Goal: Task Accomplishment & Management: Complete application form

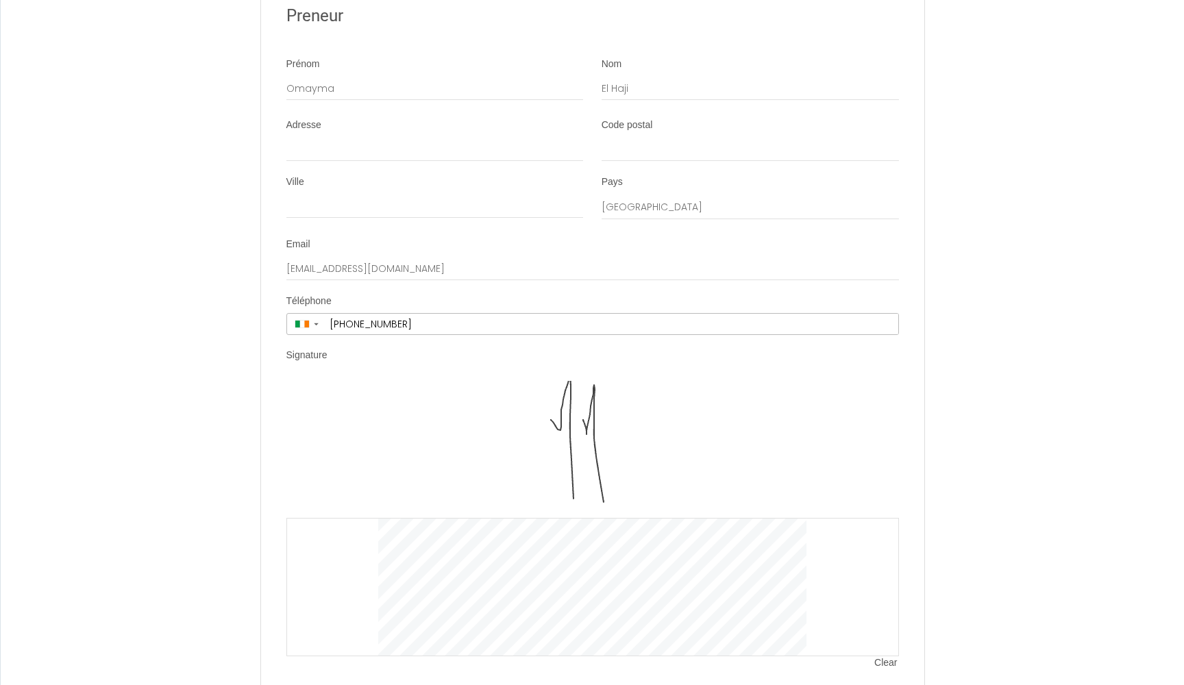
scroll to position [2609, 0]
click at [880, 658] on span "Clear" at bounding box center [886, 665] width 24 height 14
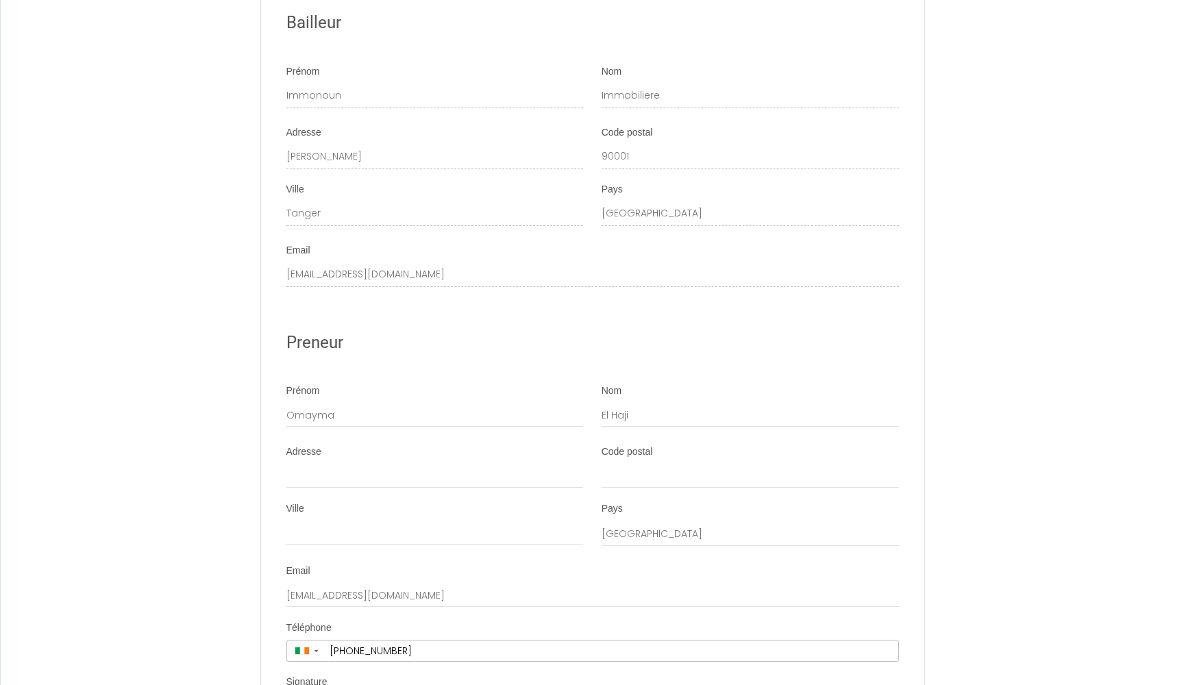
scroll to position [2291, 0]
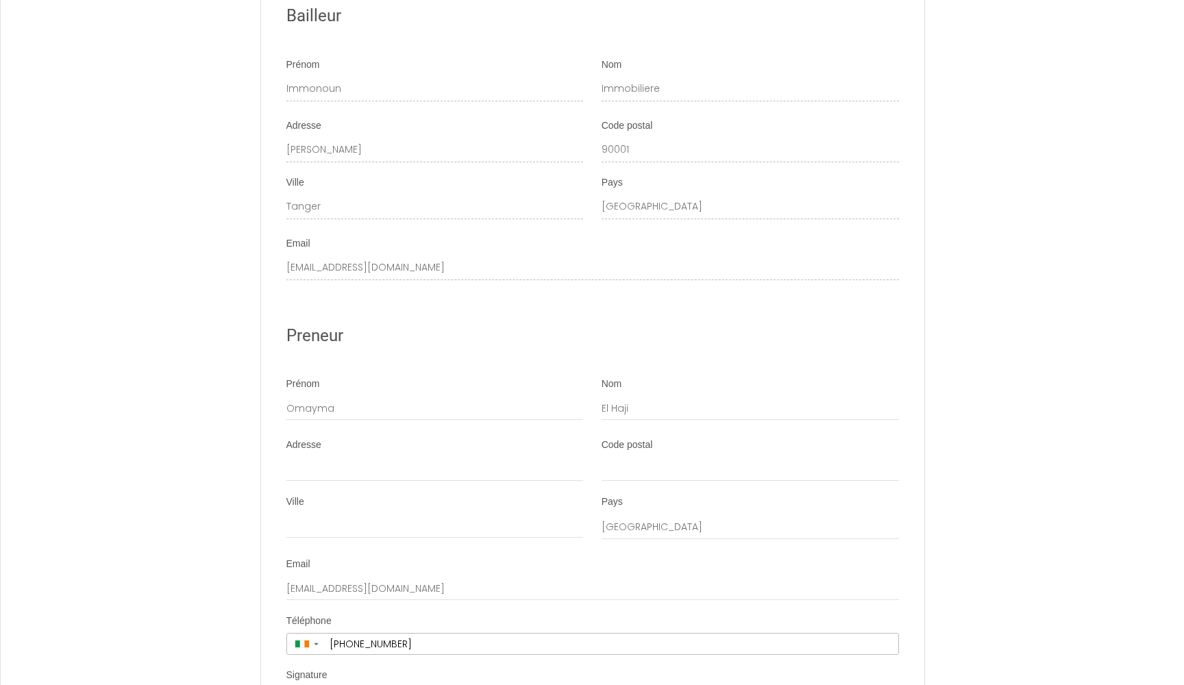
click at [507, 495] on div "Ville" at bounding box center [434, 516] width 297 height 43
select select "IE"
click at [507, 514] on input "Ville" at bounding box center [434, 526] width 297 height 25
type input "[GEOGRAPHIC_DATA]"
click at [641, 457] on input "Code postal" at bounding box center [750, 469] width 297 height 25
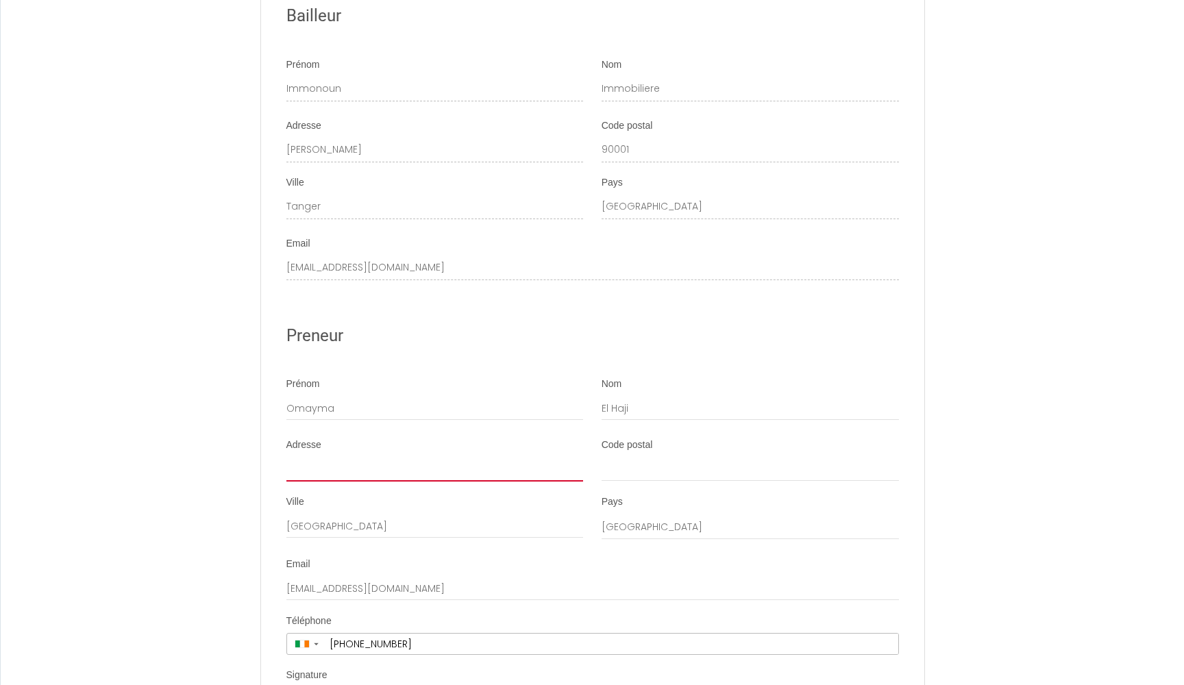
click at [388, 457] on input "Adresse" at bounding box center [434, 469] width 297 height 25
paste input "Unnamed Road, Sreelane, Co. [GEOGRAPHIC_DATA]"
type input "Unnamed Road, Sreelane, Co. [GEOGRAPHIC_DATA]"
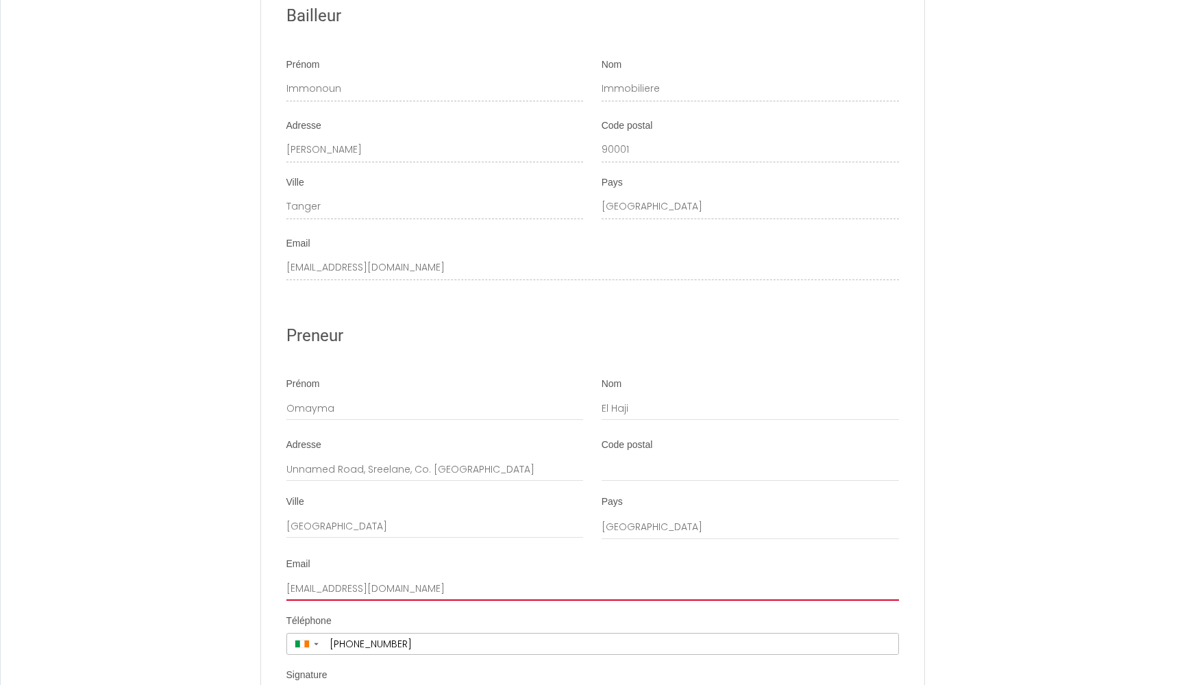
drag, startPoint x: 556, startPoint y: 505, endPoint x: 241, endPoint y: 504, distance: 315.9
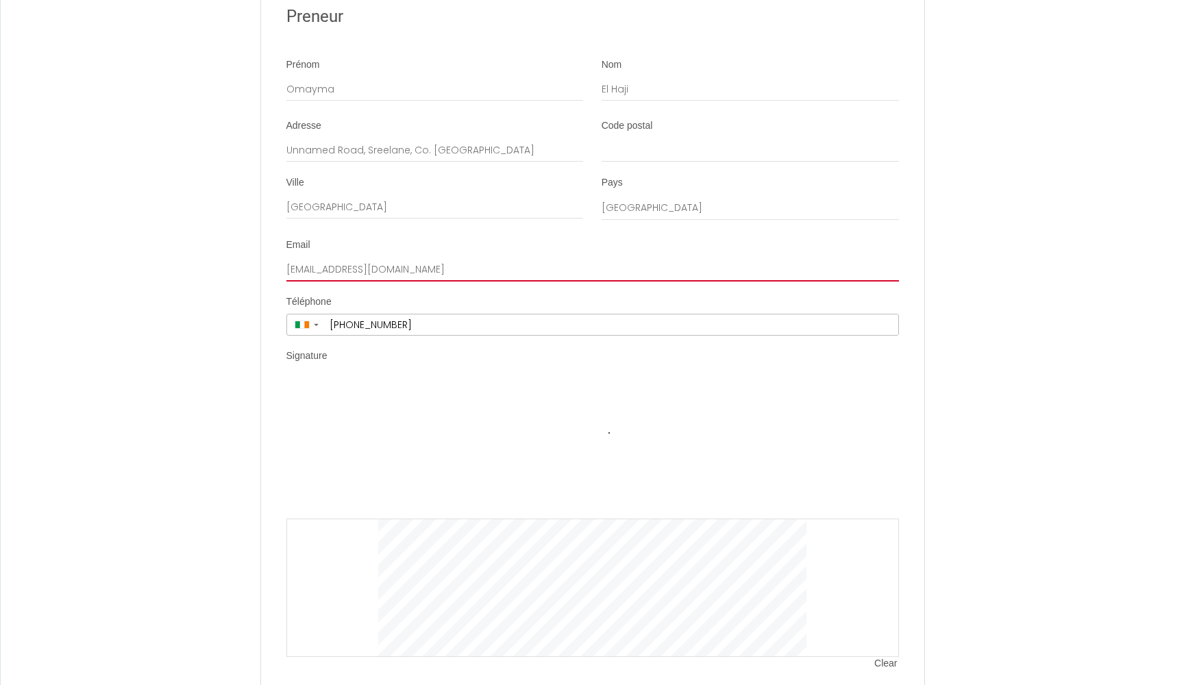
scroll to position [2609, 0]
type input "[EMAIL_ADDRESS][DOMAIN_NAME]"
